Goal: Navigation & Orientation: Find specific page/section

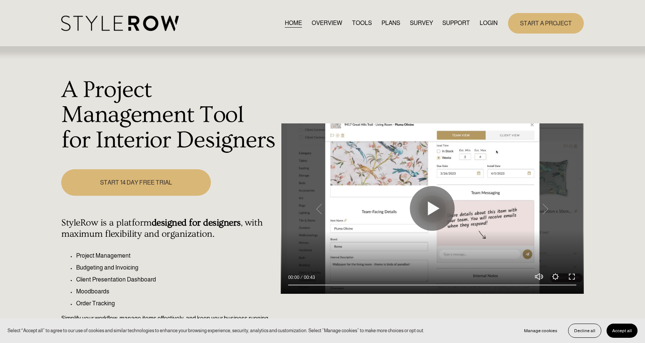
click at [489, 24] on link "LOGIN" at bounding box center [488, 23] width 18 height 10
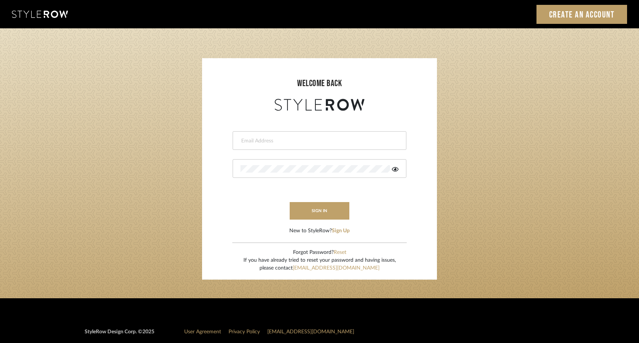
click at [320, 140] on input "email" at bounding box center [319, 140] width 156 height 7
type input "[EMAIL_ADDRESS][DOMAIN_NAME][PERSON_NAME]"
click at [321, 212] on button "sign in" at bounding box center [320, 211] width 60 height 18
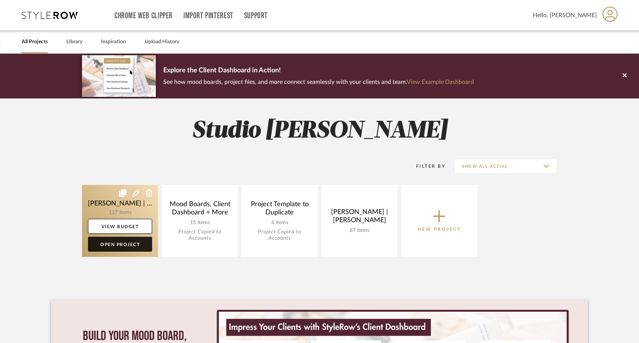
click at [122, 246] on link "Open Project" at bounding box center [120, 244] width 64 height 15
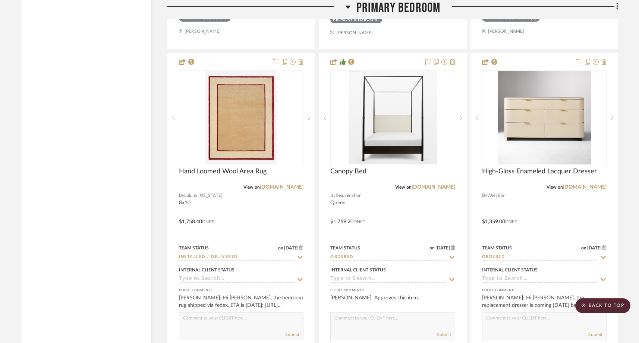
scroll to position [3147, 0]
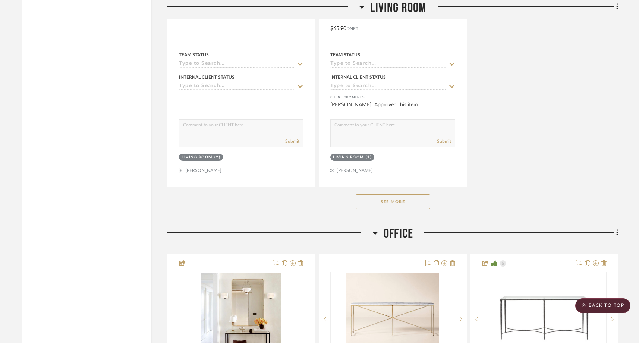
click at [401, 194] on button "See More" at bounding box center [393, 201] width 75 height 15
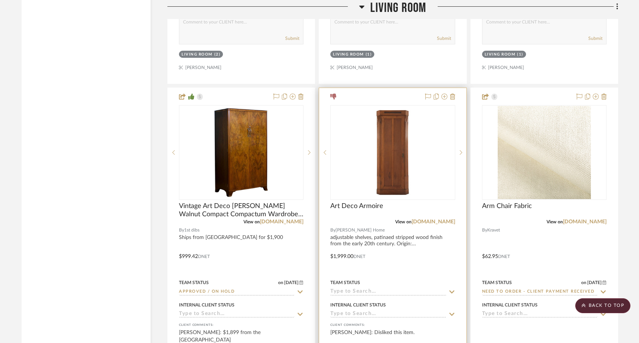
scroll to position [3580, 0]
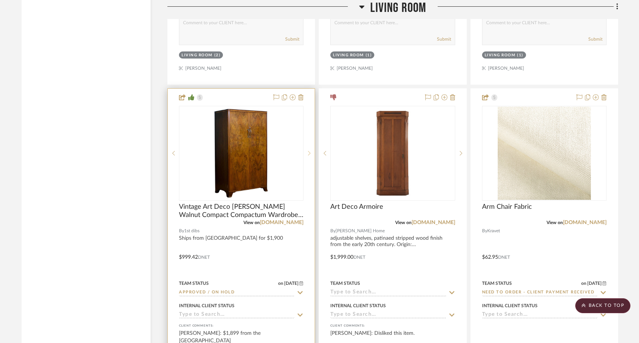
click at [309, 151] on icon at bounding box center [309, 153] width 3 height 5
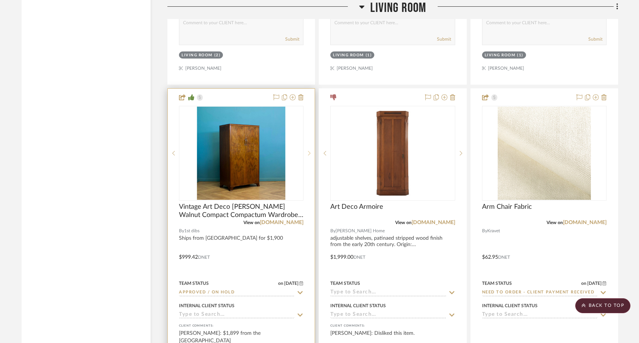
click at [309, 151] on icon at bounding box center [309, 153] width 3 height 5
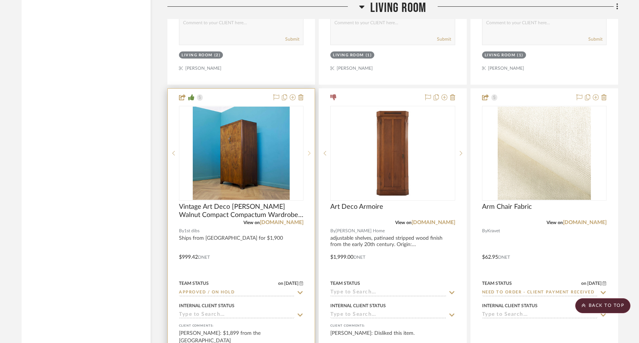
click at [309, 151] on icon at bounding box center [309, 153] width 3 height 5
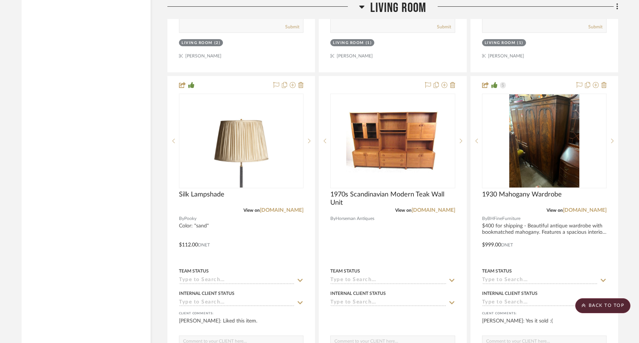
scroll to position [3258, 0]
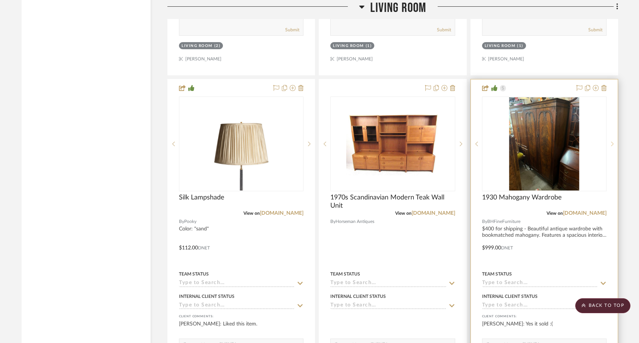
click at [613, 141] on icon at bounding box center [612, 143] width 3 height 5
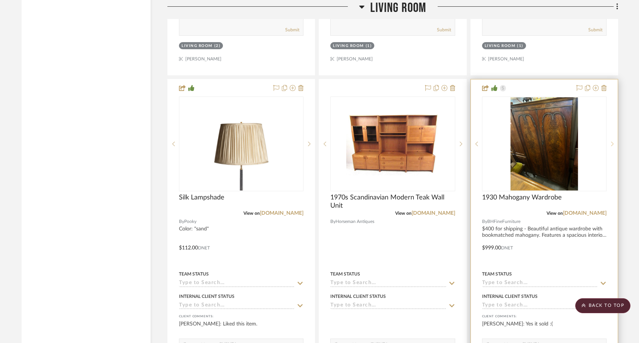
click at [613, 141] on icon at bounding box center [612, 143] width 3 height 5
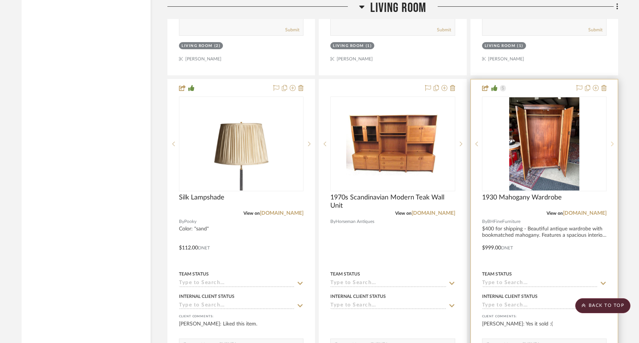
click at [613, 141] on icon at bounding box center [612, 143] width 3 height 5
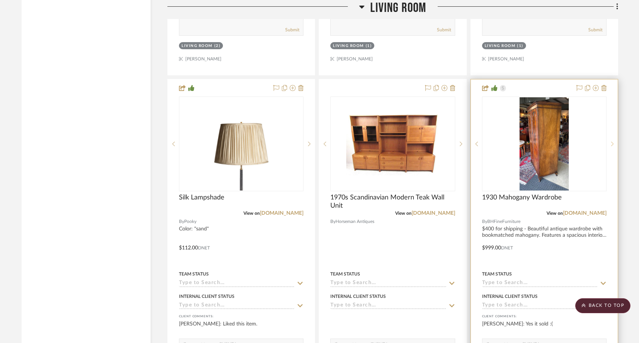
click at [613, 141] on icon at bounding box center [612, 143] width 3 height 5
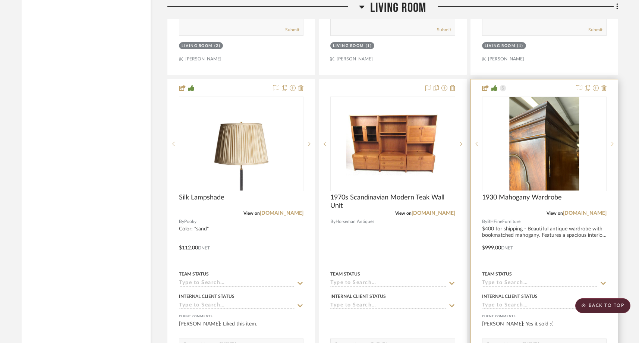
click at [613, 141] on icon at bounding box center [612, 143] width 3 height 5
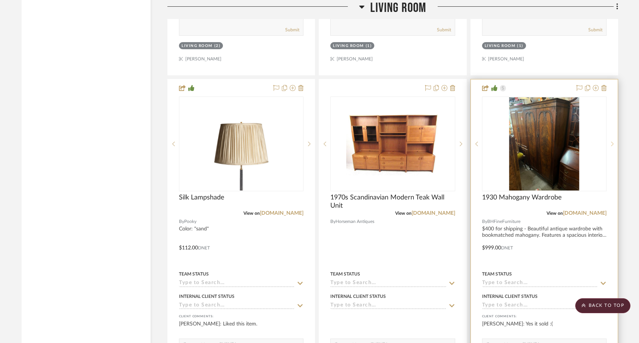
click at [613, 141] on icon at bounding box center [612, 143] width 3 height 5
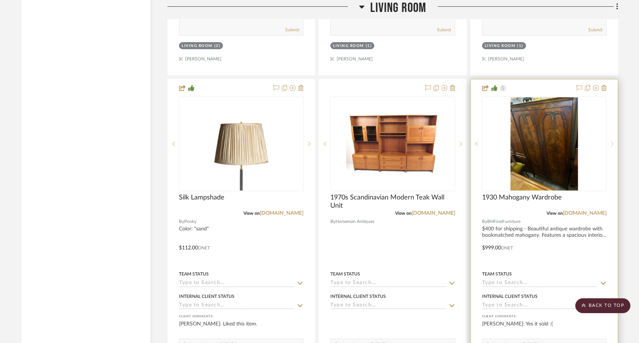
click at [613, 141] on icon at bounding box center [612, 143] width 3 height 5
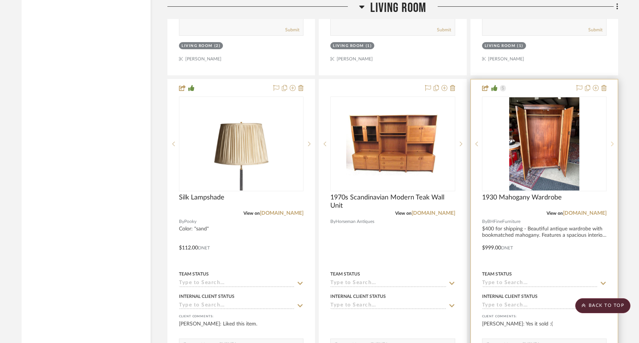
click at [613, 141] on icon at bounding box center [612, 143] width 3 height 5
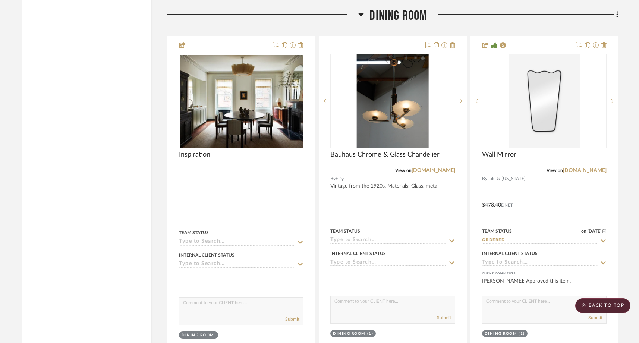
scroll to position [6366, 0]
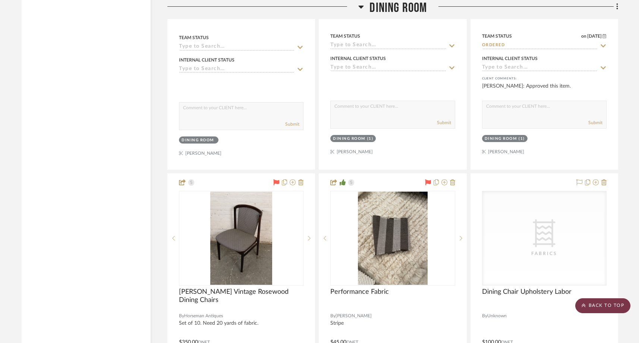
click at [608, 307] on scroll-to-top-button "BACK TO TOP" at bounding box center [603, 305] width 55 height 15
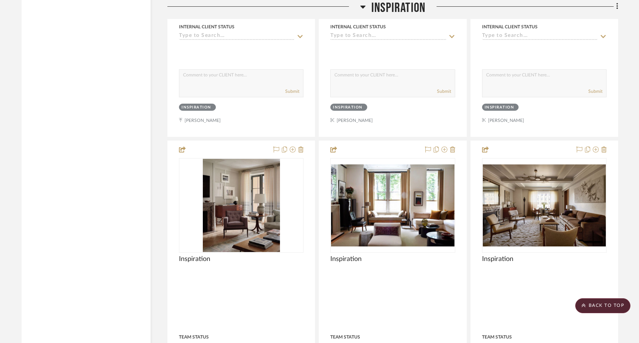
scroll to position [1449, 0]
